Goal: Task Accomplishment & Management: Complete application form

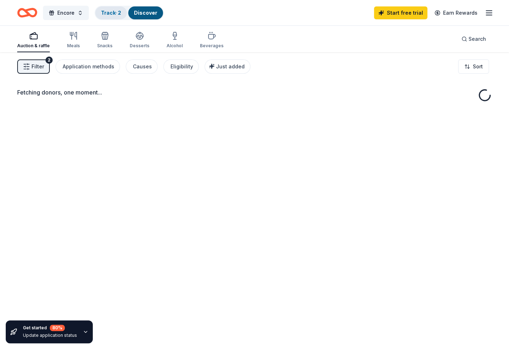
click at [114, 17] on div "Track · 2" at bounding box center [111, 12] width 32 height 13
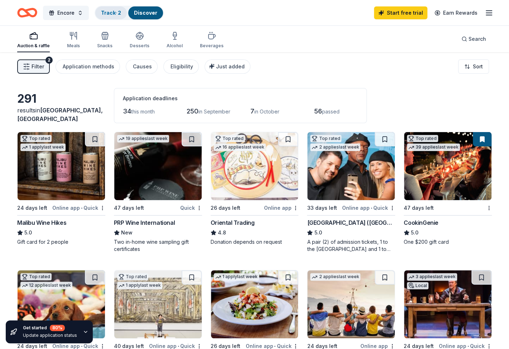
click at [114, 14] on link "Track · 2" at bounding box center [111, 13] width 20 height 6
click at [111, 14] on link "Track · 2" at bounding box center [111, 13] width 20 height 6
click at [110, 14] on link "Track · 2" at bounding box center [111, 13] width 20 height 6
click at [114, 14] on link "Track · 2" at bounding box center [111, 13] width 20 height 6
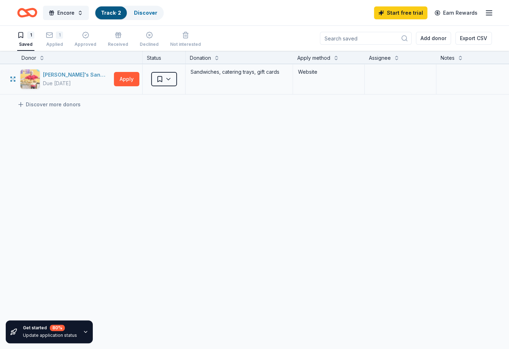
click at [81, 75] on div "Ike's Sandwiches" at bounding box center [77, 75] width 68 height 9
click at [51, 34] on icon "button" at bounding box center [50, 35] width 6 height 2
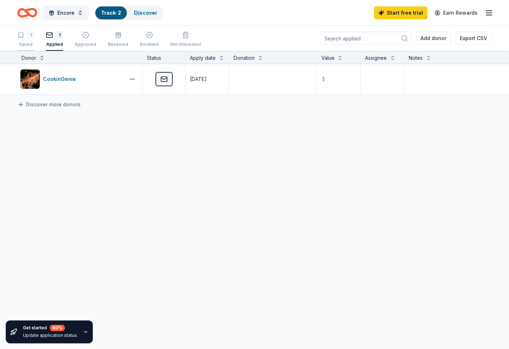
click at [18, 44] on div "Saved" at bounding box center [25, 45] width 17 height 6
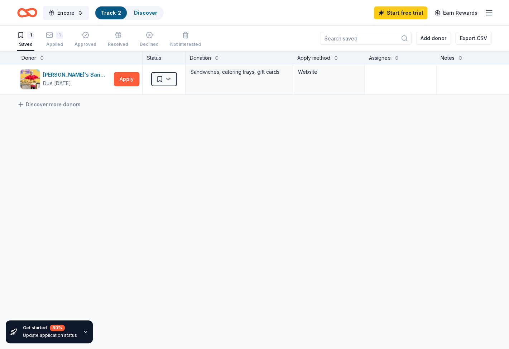
click at [34, 17] on icon "Home" at bounding box center [27, 12] width 20 height 17
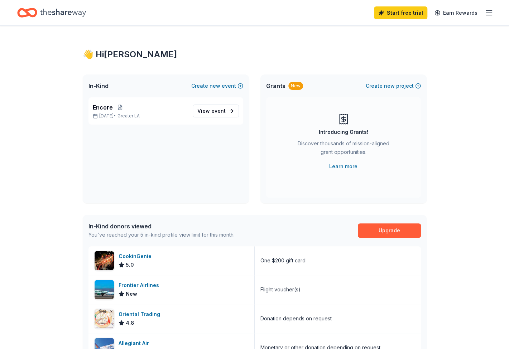
click at [27, 10] on icon "Home" at bounding box center [30, 12] width 11 height 7
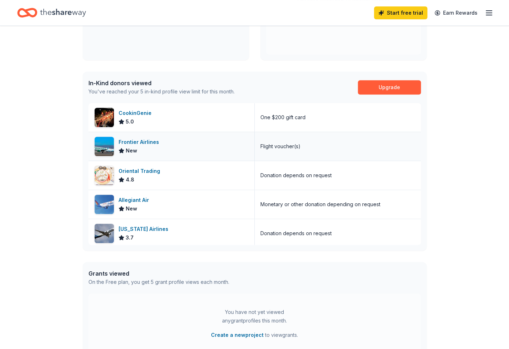
click at [151, 136] on div "Frontier Airlines New" at bounding box center [172, 146] width 166 height 29
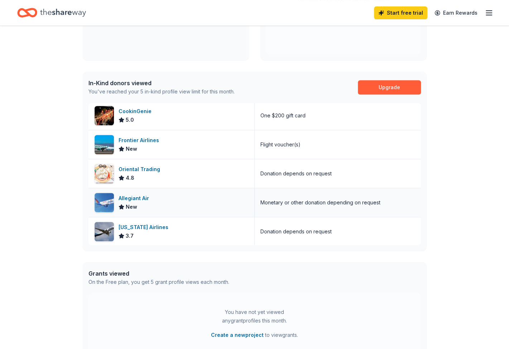
scroll to position [2, 0]
click at [172, 229] on div "Alaska Airlines 3.7" at bounding box center [172, 231] width 166 height 29
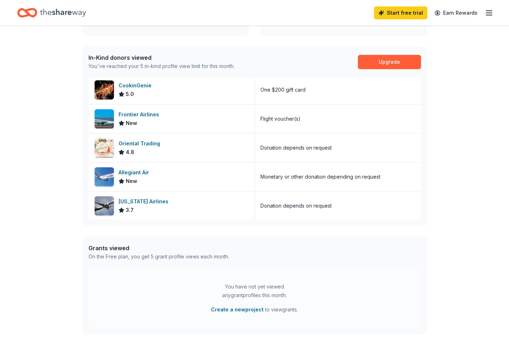
scroll to position [0, 0]
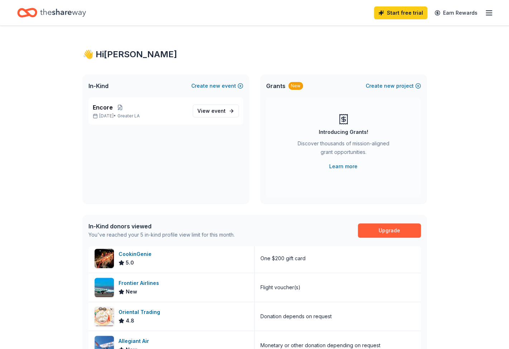
drag, startPoint x: 70, startPoint y: 206, endPoint x: 69, endPoint y: 89, distance: 117.5
drag, startPoint x: 84, startPoint y: 14, endPoint x: 156, endPoint y: 13, distance: 71.7
click at [84, 14] on icon "Home" at bounding box center [63, 13] width 46 height 8
click at [500, 11] on div "Start free trial Earn Rewards" at bounding box center [254, 12] width 509 height 25
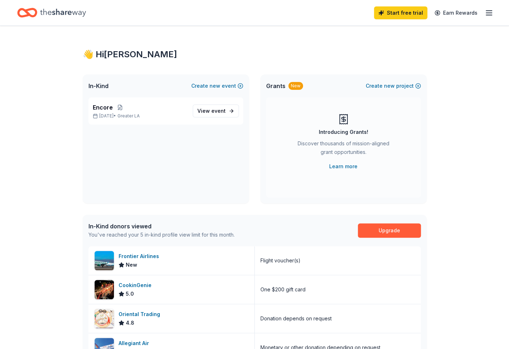
click at [485, 11] on icon "button" at bounding box center [489, 13] width 9 height 9
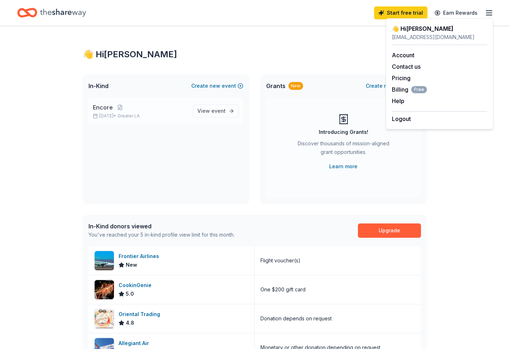
click at [148, 99] on div "In-Kind Create new event Encore Oct 08, 2025 • Greater LA View event" at bounding box center [166, 139] width 166 height 129
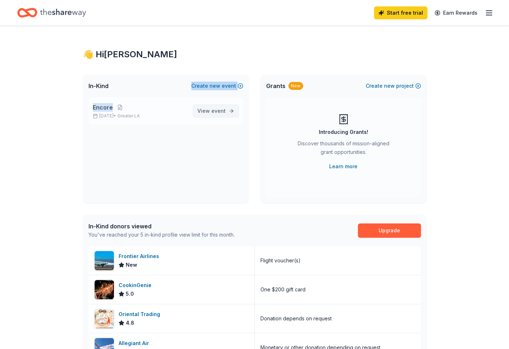
drag, startPoint x: 148, startPoint y: 99, endPoint x: 200, endPoint y: 110, distance: 53.4
click at [202, 114] on span "View event" at bounding box center [211, 111] width 28 height 9
click at [198, 107] on link "View event" at bounding box center [216, 111] width 46 height 13
click at [211, 111] on span "View event" at bounding box center [211, 111] width 28 height 9
drag, startPoint x: 49, startPoint y: 101, endPoint x: 61, endPoint y: 100, distance: 12.2
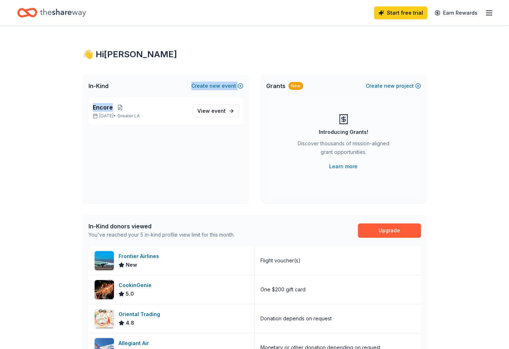
click at [49, 101] on div "👋 Hi Natalie In-Kind Create new event Encore Oct 08, 2025 • Greater LA View eve…" at bounding box center [254, 276] width 509 height 500
click at [195, 119] on div "Encore Oct 08, 2025 • Greater LA View event" at bounding box center [166, 110] width 155 height 27
click at [134, 114] on span "Greater LA" at bounding box center [129, 116] width 22 height 6
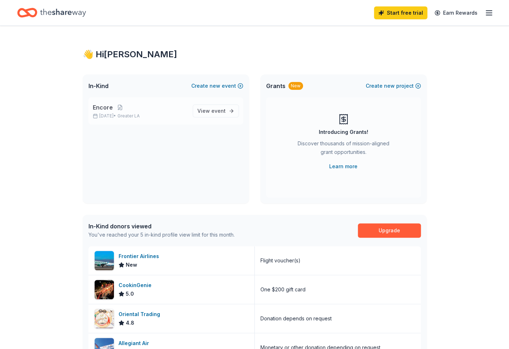
drag, startPoint x: 134, startPoint y: 114, endPoint x: 104, endPoint y: 112, distance: 30.2
click at [104, 112] on div "Encore Oct 08, 2025 • Greater LA" at bounding box center [140, 111] width 94 height 16
click at [102, 107] on span "Encore" at bounding box center [103, 107] width 20 height 9
click at [251, 118] on div "In-Kind Create new event Encore Oct 08, 2025 • Greater LA View event Grants New…" at bounding box center [255, 139] width 344 height 129
click at [203, 113] on span "View event" at bounding box center [211, 111] width 28 height 9
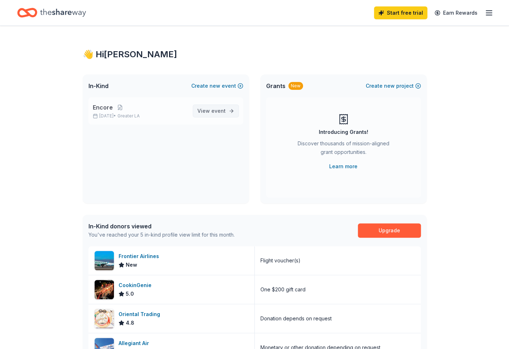
click at [209, 112] on span "View event" at bounding box center [211, 111] width 28 height 9
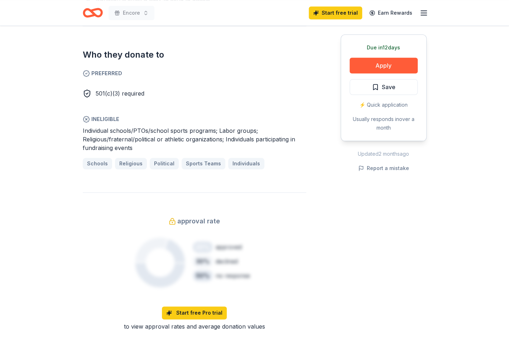
scroll to position [300, 0]
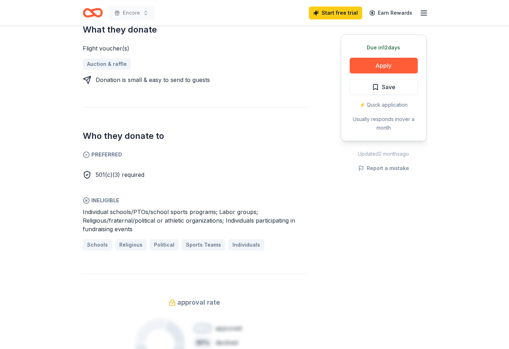
drag, startPoint x: 49, startPoint y: 187, endPoint x: 46, endPoint y: 120, distance: 66.7
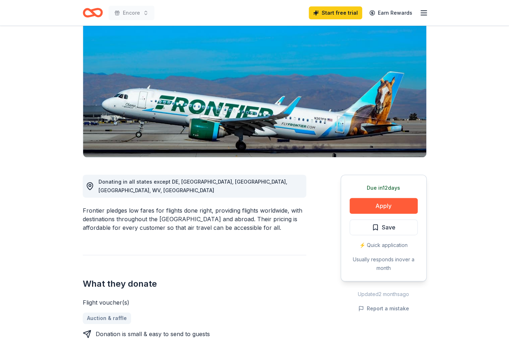
scroll to position [49, 0]
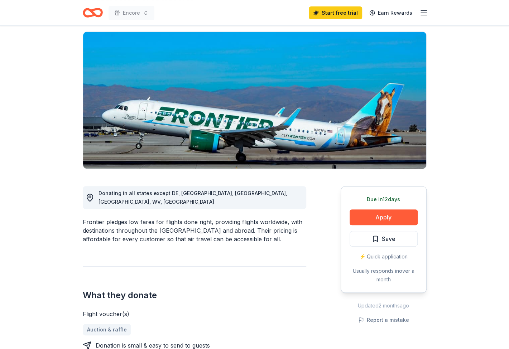
drag, startPoint x: 248, startPoint y: 235, endPoint x: 78, endPoint y: 225, distance: 169.8
click at [381, 214] on button "Apply" at bounding box center [384, 218] width 68 height 16
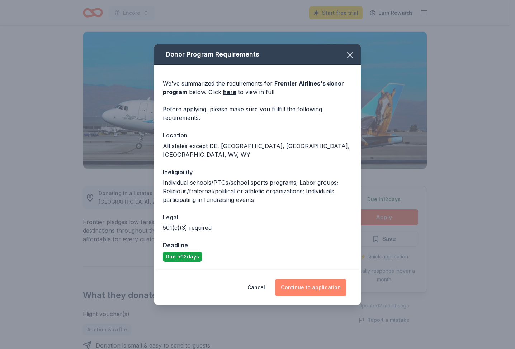
click at [322, 284] on button "Continue to application" at bounding box center [310, 287] width 71 height 17
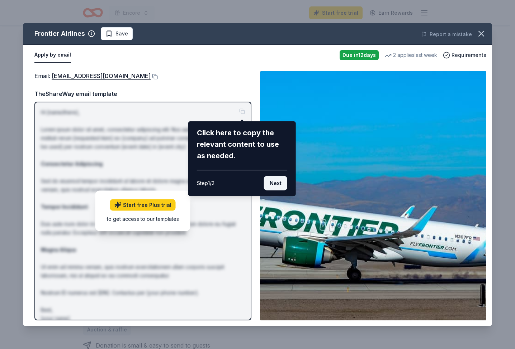
click at [275, 184] on button "Next" at bounding box center [275, 183] width 23 height 14
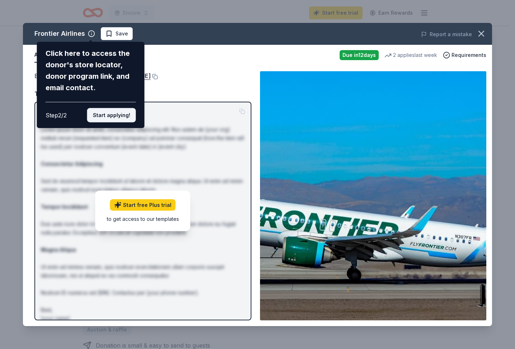
click at [108, 116] on button "Start applying!" at bounding box center [111, 115] width 49 height 14
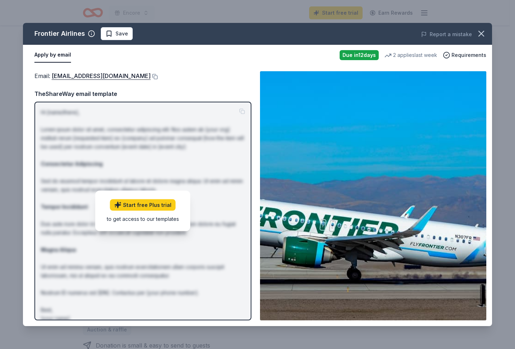
click at [140, 71] on div "Frontier Airlines Save Report a mistake Apply by email Due in 12 days 2 applies…" at bounding box center [257, 175] width 469 height 304
click at [485, 36] on icon "button" at bounding box center [481, 34] width 10 height 10
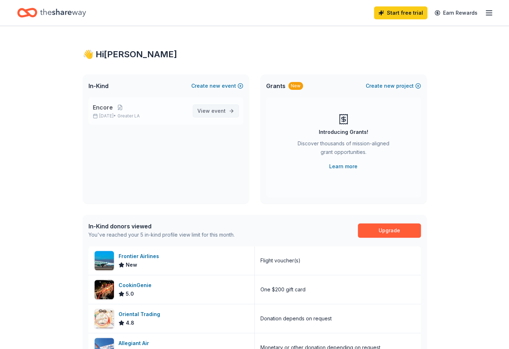
click at [218, 109] on span "event" at bounding box center [218, 111] width 14 height 6
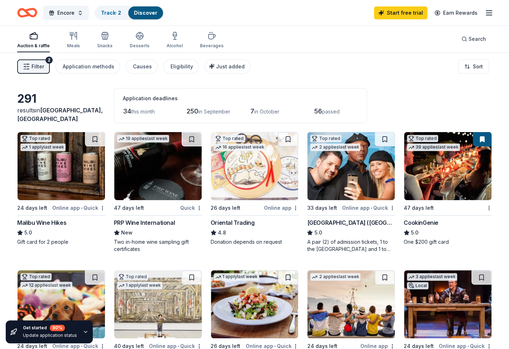
click at [34, 69] on span "Filter" at bounding box center [38, 66] width 13 height 9
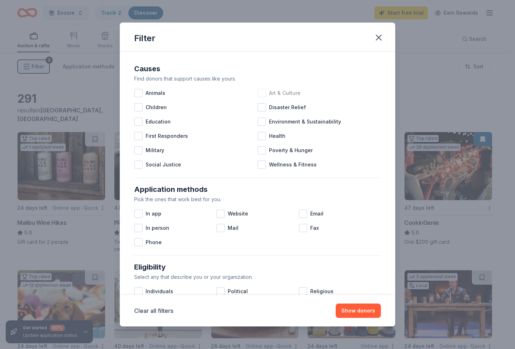
click at [259, 90] on div at bounding box center [261, 93] width 9 height 9
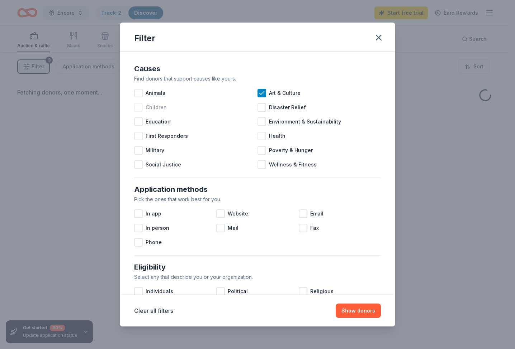
click at [155, 108] on span "Children" at bounding box center [155, 107] width 21 height 9
click at [138, 127] on div "Education" at bounding box center [195, 122] width 123 height 14
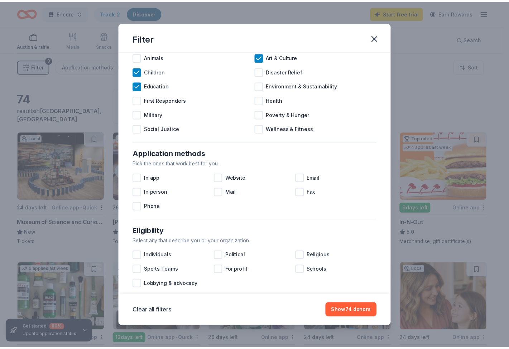
scroll to position [72, 0]
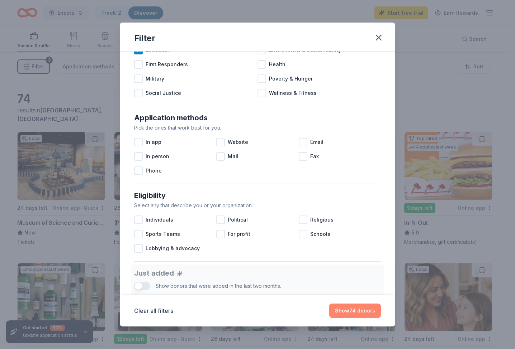
drag, startPoint x: 335, startPoint y: 313, endPoint x: 330, endPoint y: 311, distance: 6.1
click at [335, 313] on button "Show 74 donors" at bounding box center [355, 311] width 52 height 14
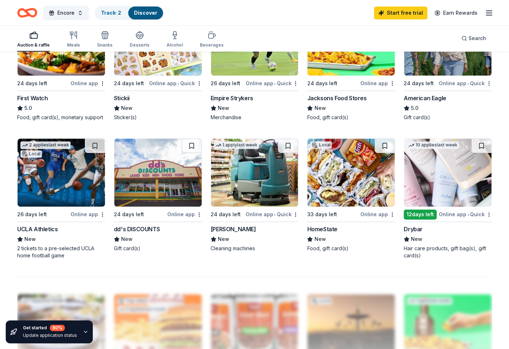
scroll to position [430, 0]
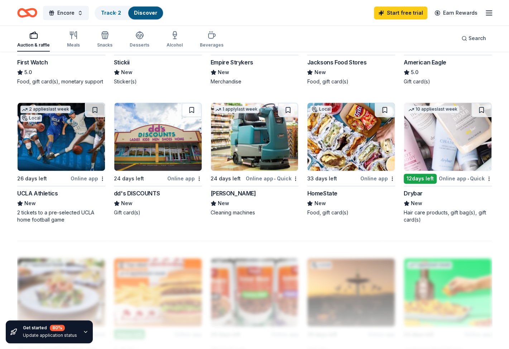
click at [88, 182] on div "Online app" at bounding box center [88, 178] width 35 height 9
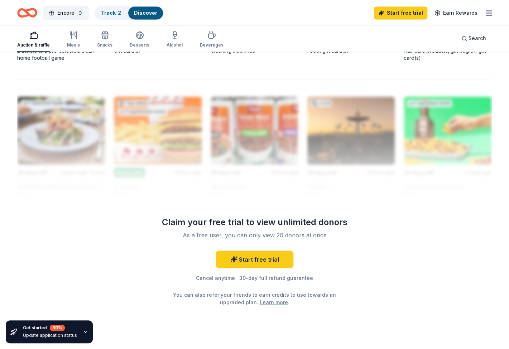
scroll to position [608, 0]
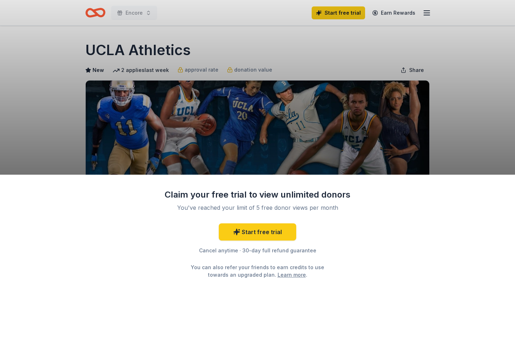
click at [414, 261] on div "Claim your free trial to view unlimited donors You've reached your limit of 5 f…" at bounding box center [257, 262] width 515 height 175
